Goal: Check status: Check status

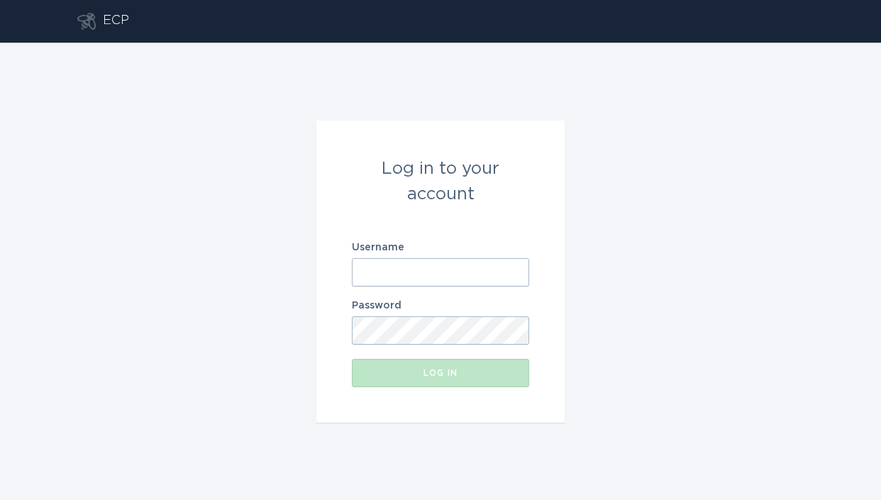
click at [501, 256] on div "Username" at bounding box center [440, 265] width 177 height 44
click at [455, 268] on input "Username" at bounding box center [440, 272] width 177 height 28
paste input "[EMAIL_ADDRESS][DOMAIN_NAME]"
type input "[EMAIL_ADDRESS][DOMAIN_NAME]"
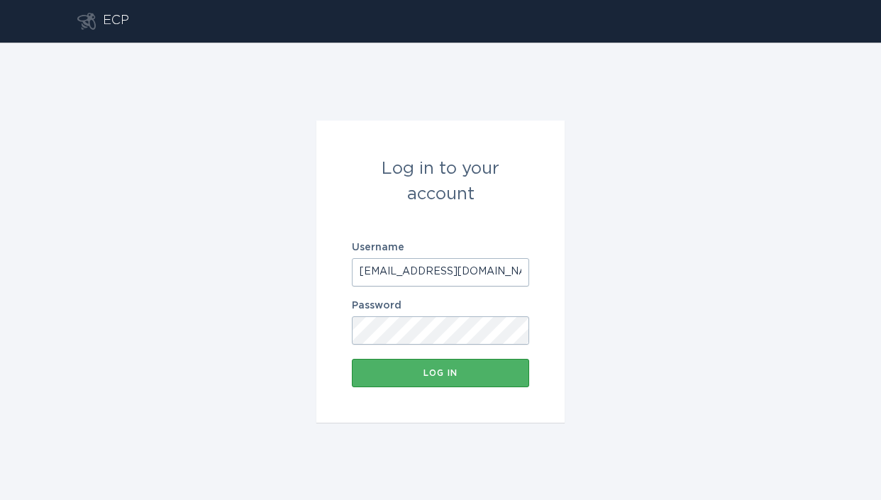
click at [416, 363] on button "Log in" at bounding box center [440, 373] width 177 height 28
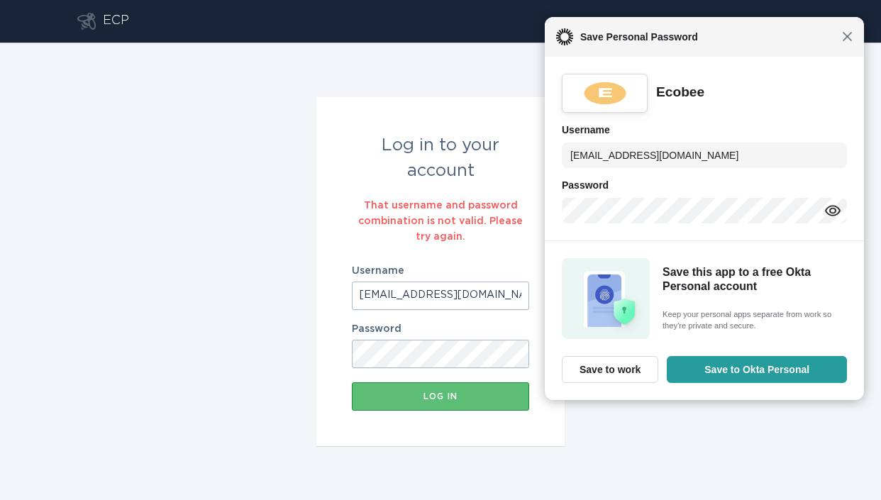
click at [842, 40] on span "Close" at bounding box center [847, 36] width 11 height 11
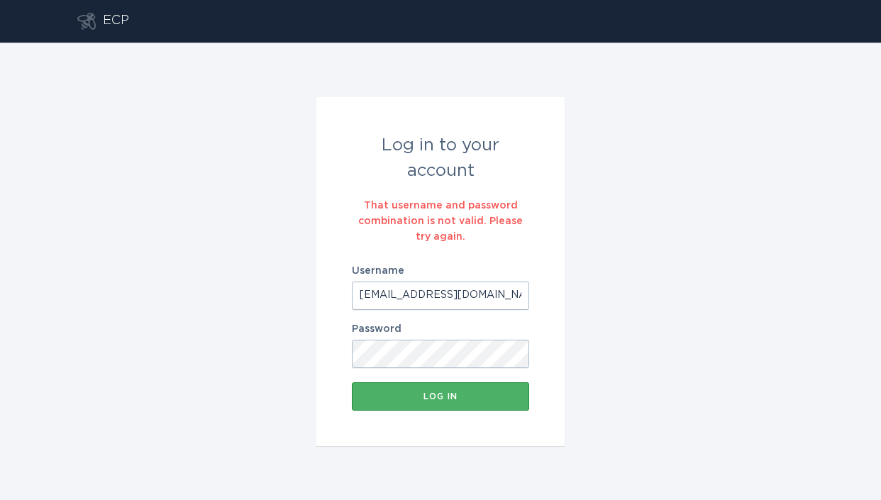
click at [469, 401] on button "Log in" at bounding box center [440, 396] width 177 height 28
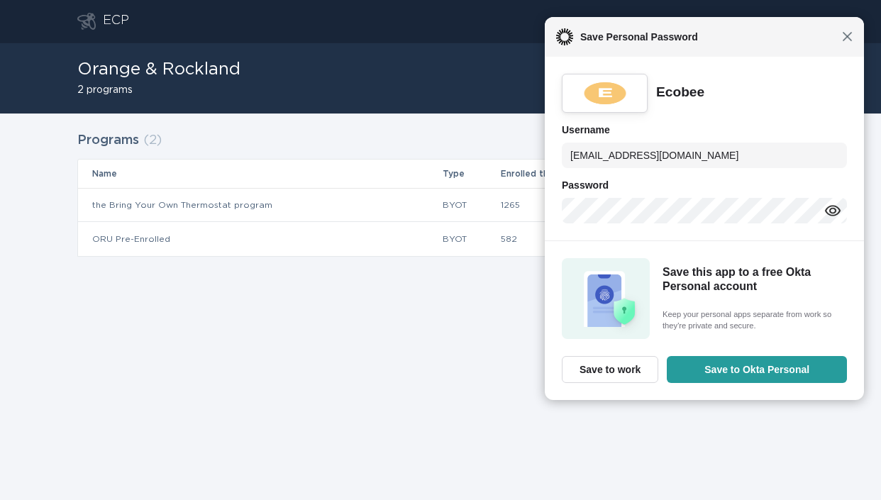
click at [852, 39] on span "Close" at bounding box center [847, 36] width 11 height 11
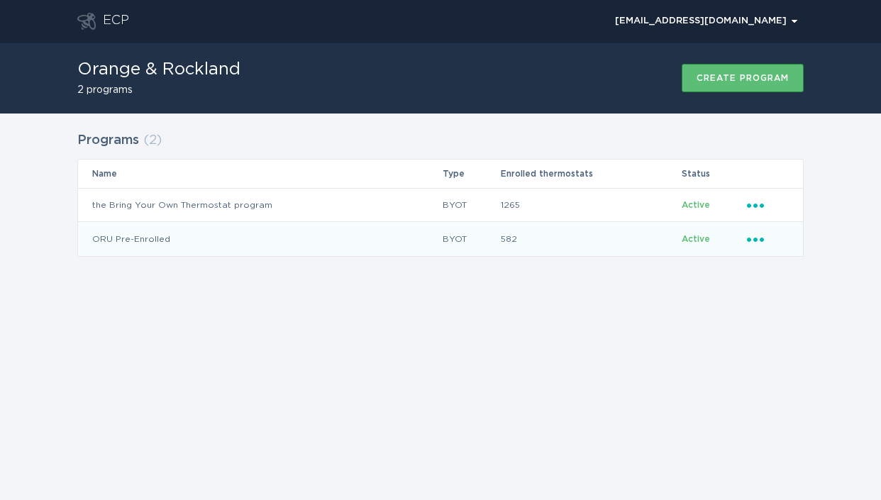
click at [746, 236] on td "Ellipsis" at bounding box center [774, 239] width 57 height 34
click at [757, 244] on div "Ellipsis" at bounding box center [768, 239] width 42 height 16
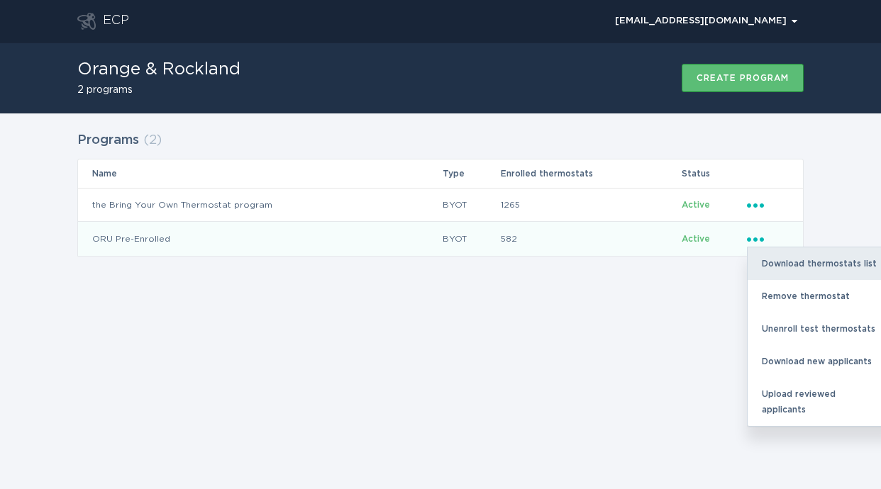
click at [784, 273] on div "Download thermostats list" at bounding box center [822, 264] width 148 height 33
